Goal: Information Seeking & Learning: Learn about a topic

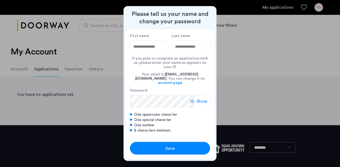
click at [155, 51] on input "First name" at bounding box center [149, 47] width 38 height 13
type input "*******"
click at [183, 53] on input "Last name" at bounding box center [190, 47] width 38 height 13
type input "****"
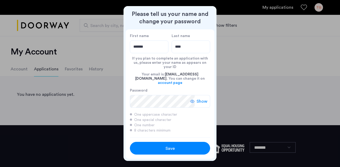
click at [200, 98] on span "Show" at bounding box center [201, 101] width 11 height 6
click at [168, 146] on span "Save" at bounding box center [169, 149] width 9 height 6
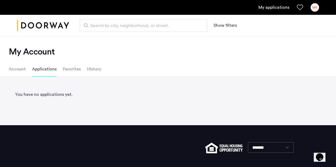
click at [272, 7] on link "My applications" at bounding box center [273, 7] width 31 height 6
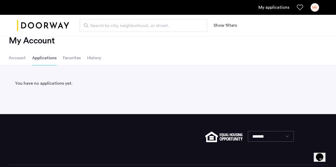
scroll to position [13, 0]
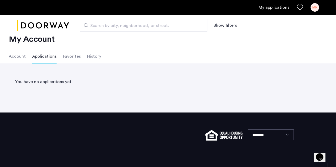
click at [21, 55] on li "Account" at bounding box center [17, 56] width 17 height 15
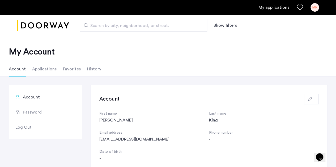
click at [49, 70] on li "Applications" at bounding box center [44, 69] width 24 height 15
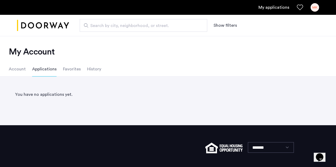
click at [131, 26] on span "Search by city, neighborhood, or street." at bounding box center [141, 26] width 102 height 6
click at [131, 26] on input "Search by city, neighborhood, or street." at bounding box center [143, 25] width 127 height 13
type input "**********"
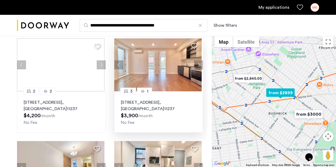
click at [166, 106] on p "321 Woodbine Street, Unit 2F, Brooklyn , NY 11237" at bounding box center [158, 105] width 75 height 13
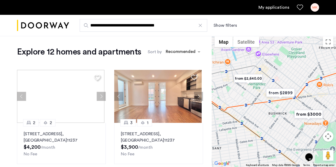
click at [314, 10] on div "MK" at bounding box center [314, 7] width 8 height 8
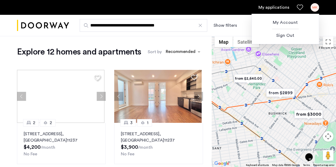
click at [323, 22] on div at bounding box center [168, 83] width 336 height 167
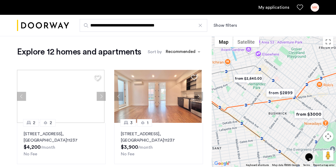
click at [277, 23] on div "**********" at bounding box center [194, 25] width 250 height 13
click at [313, 11] on div "MK" at bounding box center [314, 7] width 8 height 8
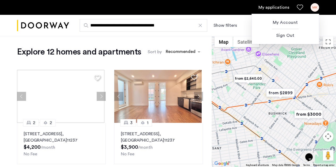
click at [324, 25] on div at bounding box center [168, 83] width 336 height 167
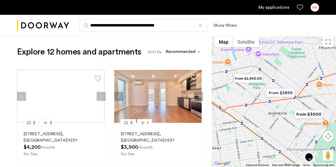
click at [280, 9] on link "My applications" at bounding box center [273, 7] width 31 height 6
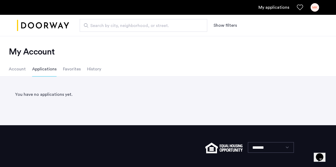
click at [57, 96] on div "You have no applications yet." at bounding box center [168, 94] width 318 height 19
click at [75, 71] on li "Favorites" at bounding box center [72, 69] width 18 height 15
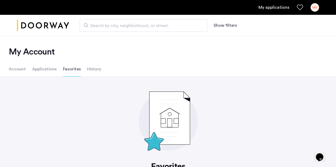
click at [93, 67] on li "History" at bounding box center [94, 69] width 14 height 15
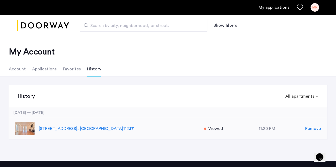
click at [86, 127] on p "321 Woodbine Street, Unit 2F, Brooklyn , NY 11237" at bounding box center [118, 129] width 159 height 6
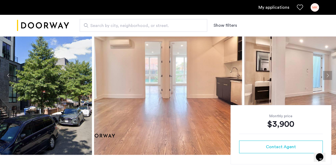
scroll to position [40, 0]
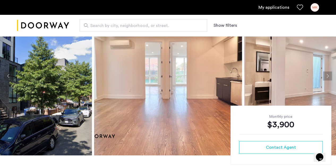
click at [326, 76] on button "Next apartment" at bounding box center [327, 76] width 9 height 9
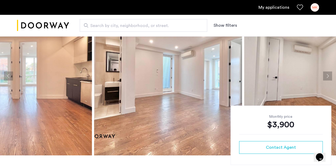
click at [326, 76] on button "Next apartment" at bounding box center [327, 76] width 9 height 9
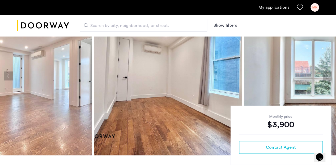
click at [326, 76] on button "Next apartment" at bounding box center [327, 76] width 9 height 9
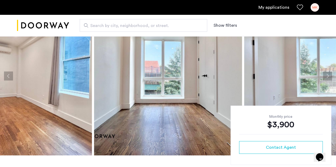
click at [326, 76] on button "Next apartment" at bounding box center [327, 76] width 9 height 9
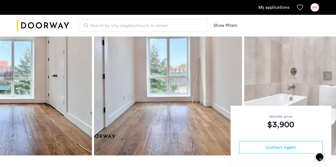
click at [326, 76] on button "Next apartment" at bounding box center [327, 76] width 9 height 9
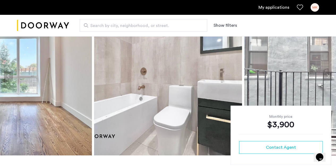
click at [326, 76] on button "Next apartment" at bounding box center [327, 76] width 9 height 9
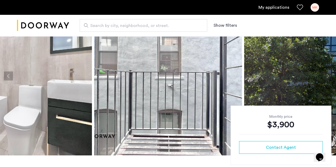
click at [326, 76] on button "Next apartment" at bounding box center [327, 76] width 9 height 9
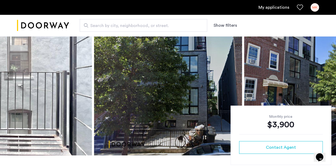
click at [325, 77] on button "Next apartment" at bounding box center [327, 76] width 9 height 9
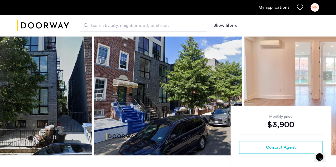
click at [325, 77] on button "Next apartment" at bounding box center [327, 76] width 9 height 9
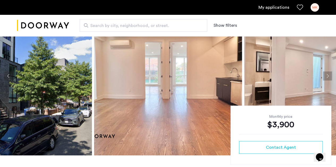
click at [325, 77] on button "Next apartment" at bounding box center [327, 76] width 9 height 9
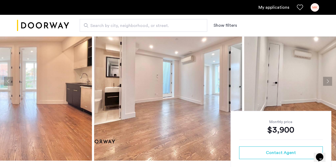
scroll to position [34, 0]
click at [328, 83] on button "Next apartment" at bounding box center [327, 81] width 9 height 9
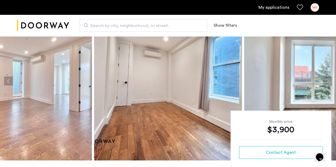
click at [328, 83] on button "Next apartment" at bounding box center [327, 81] width 9 height 9
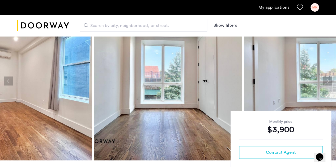
click at [328, 83] on button "Next apartment" at bounding box center [327, 81] width 9 height 9
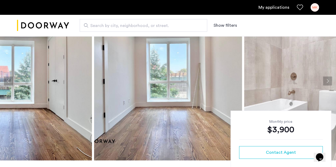
click at [328, 83] on button "Next apartment" at bounding box center [327, 81] width 9 height 9
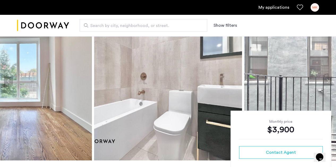
click at [328, 83] on button "Next apartment" at bounding box center [327, 81] width 9 height 9
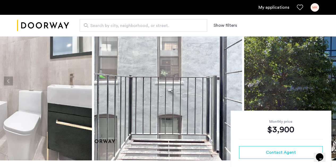
click at [328, 83] on button "Next apartment" at bounding box center [327, 81] width 9 height 9
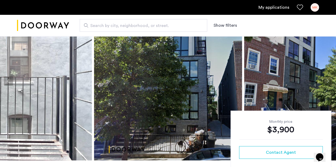
click at [328, 83] on button "Next apartment" at bounding box center [327, 81] width 9 height 9
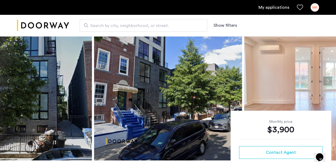
click at [328, 83] on button "Next apartment" at bounding box center [327, 81] width 9 height 9
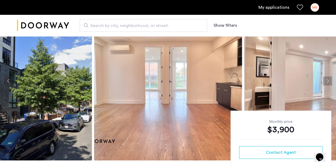
click at [328, 83] on button "Next apartment" at bounding box center [327, 81] width 9 height 9
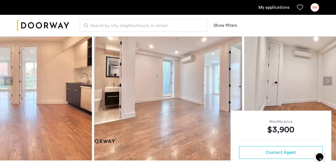
click at [328, 83] on button "Next apartment" at bounding box center [327, 81] width 9 height 9
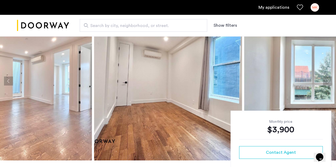
click at [328, 83] on button "Next apartment" at bounding box center [327, 81] width 9 height 9
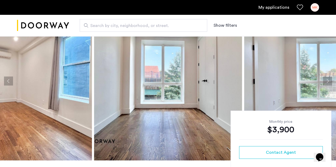
click at [328, 83] on button "Next apartment" at bounding box center [327, 81] width 9 height 9
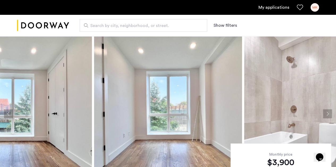
scroll to position [0, 0]
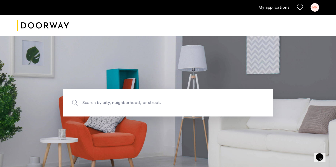
click at [316, 11] on div "MK" at bounding box center [314, 7] width 8 height 8
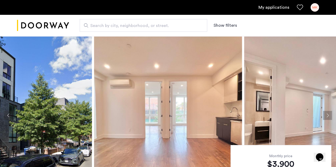
click at [274, 6] on link "My applications" at bounding box center [273, 7] width 31 height 6
